Goal: Information Seeking & Learning: Learn about a topic

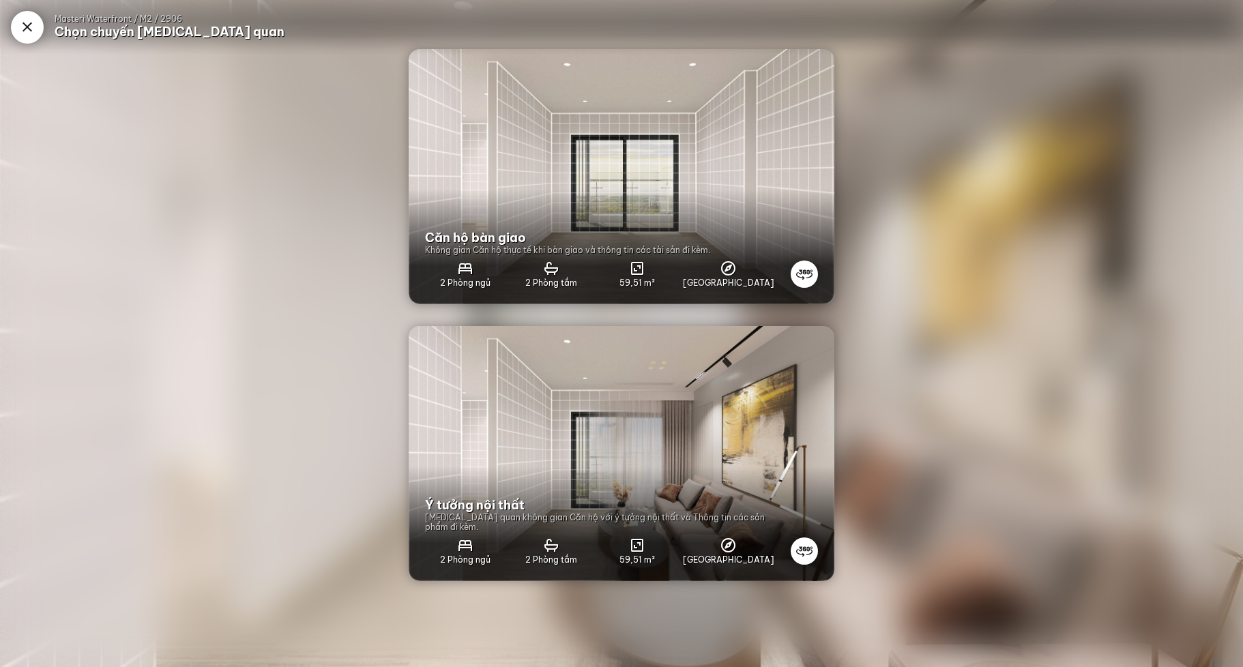
click at [797, 544] on icon at bounding box center [804, 551] width 27 height 27
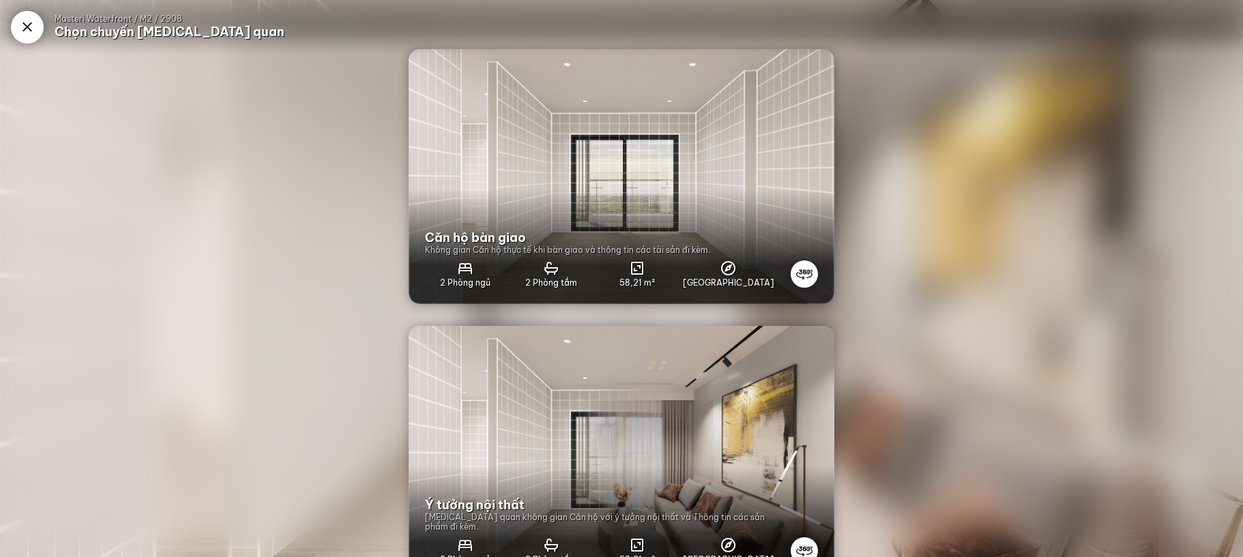
click at [707, 414] on img at bounding box center [622, 453] width 426 height 255
click at [781, 453] on img at bounding box center [622, 453] width 426 height 255
